Goal: Task Accomplishment & Management: Use online tool/utility

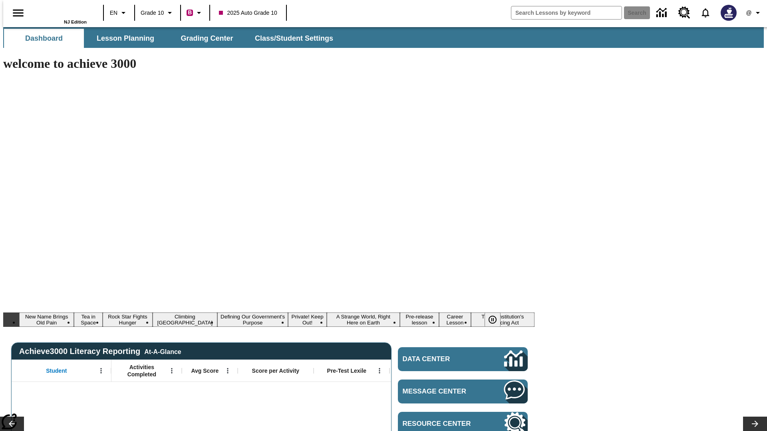
type input "-1"
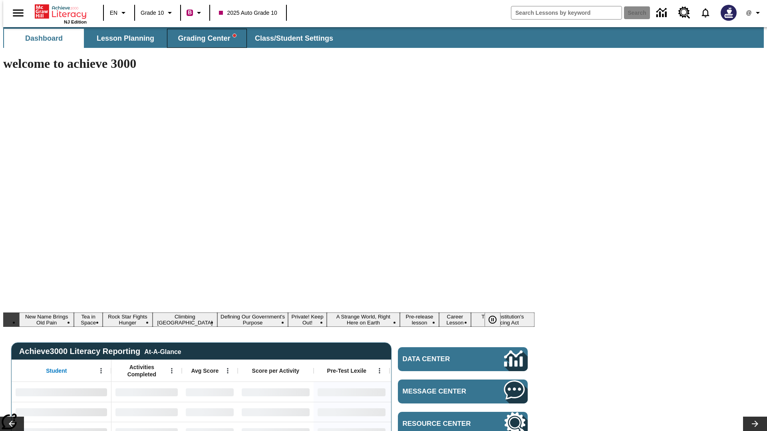
click at [204, 38] on span "Grading Center" at bounding box center [207, 38] width 58 height 9
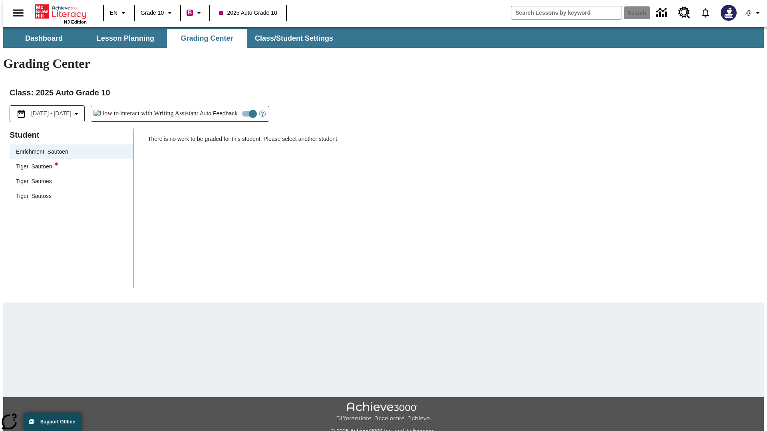
click at [69, 163] on div "Tiger, Sautoen" at bounding box center [71, 167] width 111 height 8
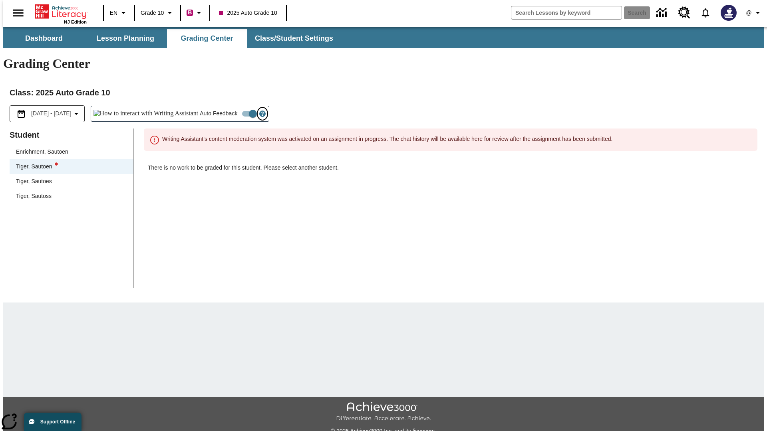
click at [261, 112] on icon "Open Help for Writing Assistant" at bounding box center [262, 114] width 2 height 4
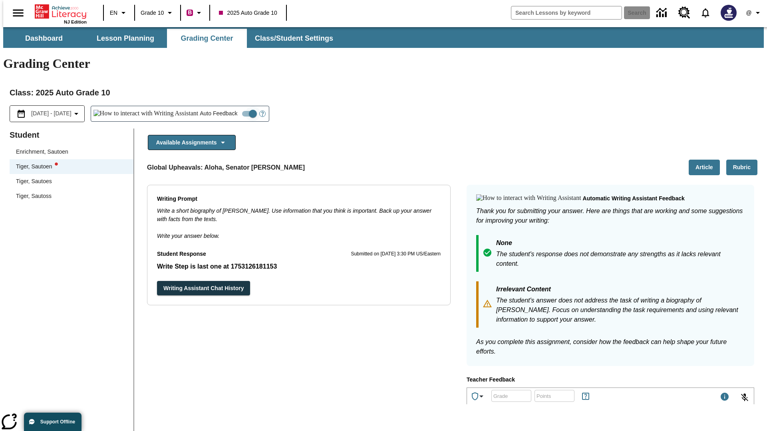
click at [230, 106] on input "Auto Feedback" at bounding box center [253, 113] width 46 height 15
checkbox input "false"
